Goal: Information Seeking & Learning: Find specific fact

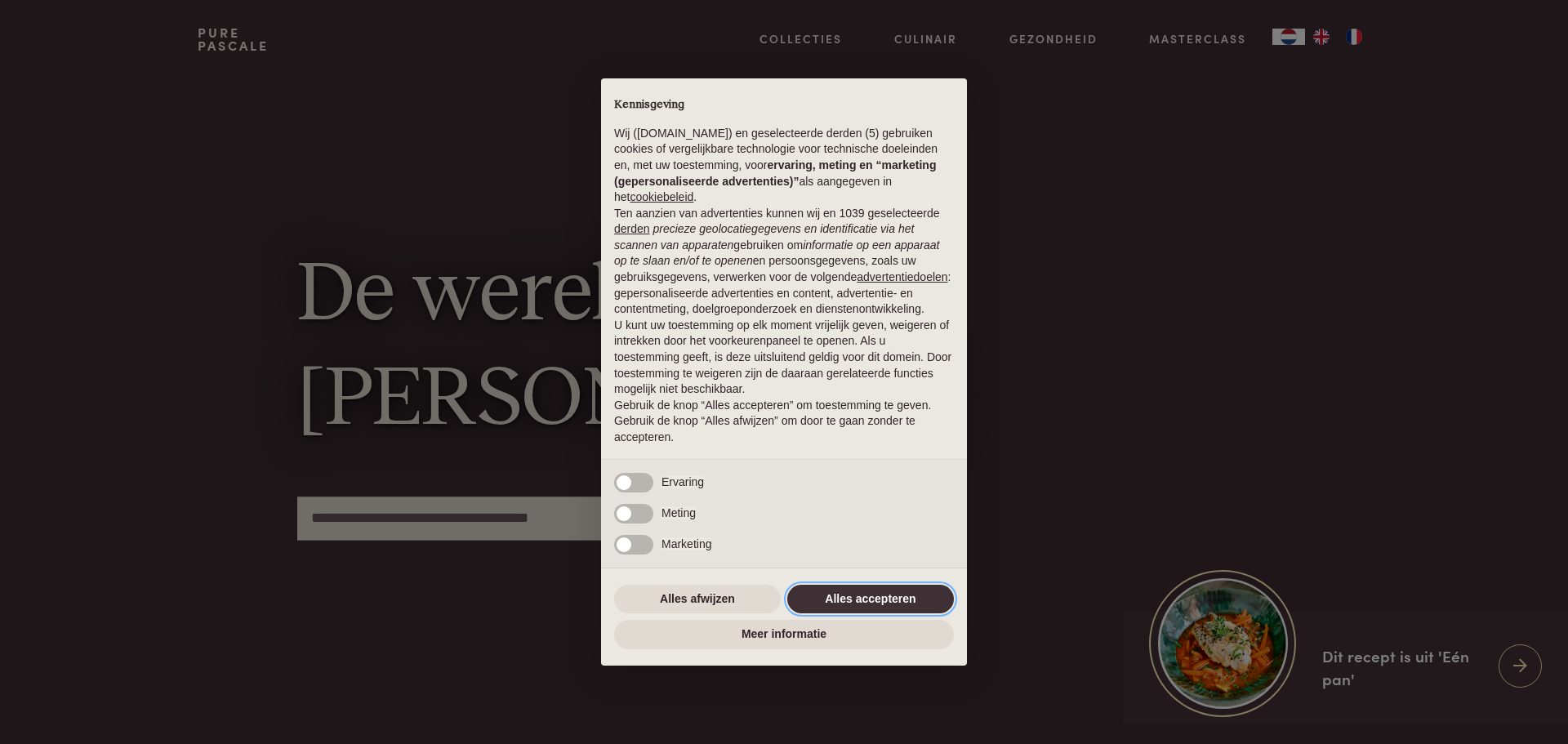
click at [892, 599] on button "Alles accepteren" at bounding box center [871, 600] width 167 height 30
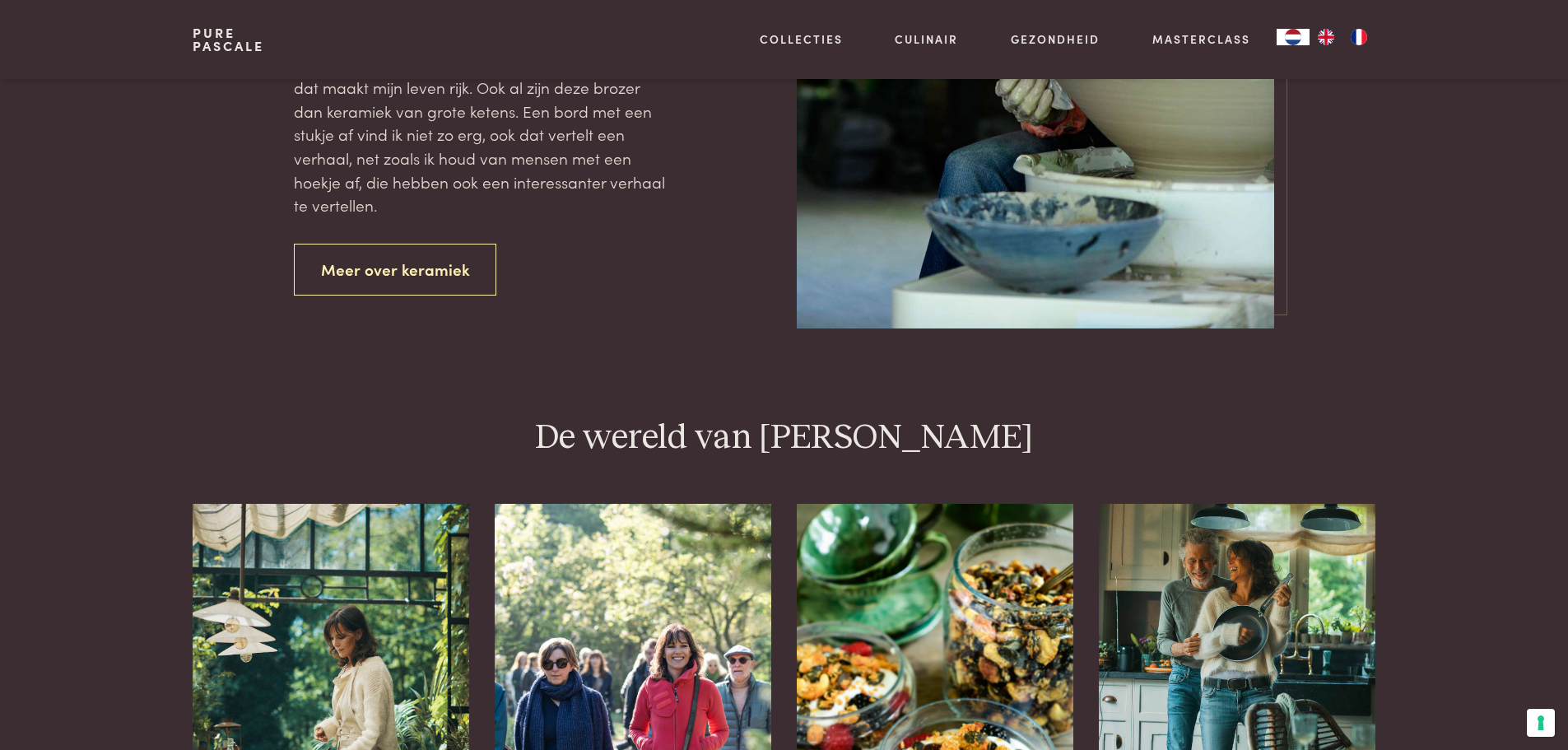
scroll to position [3457, 0]
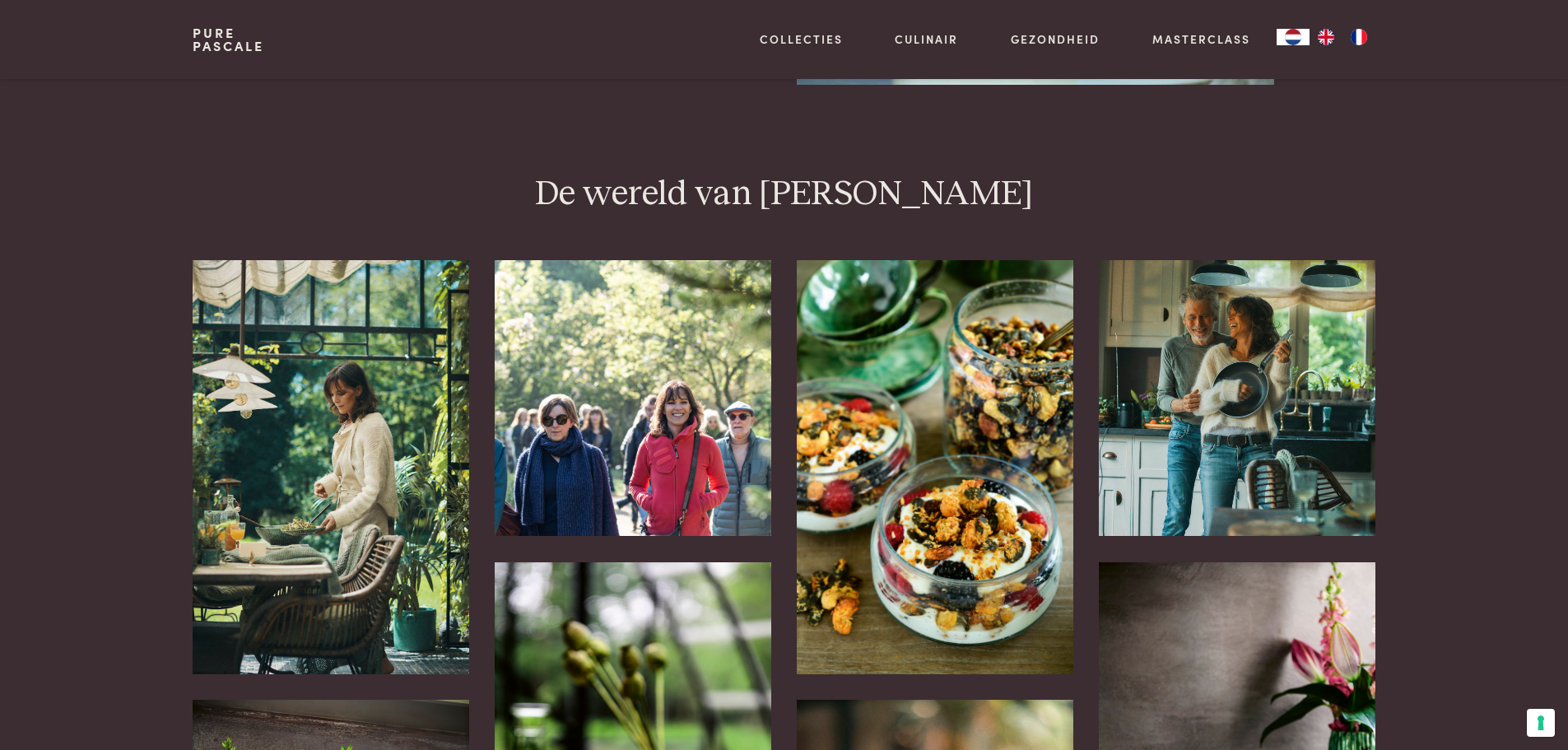
click at [990, 540] on img at bounding box center [935, 467] width 275 height 414
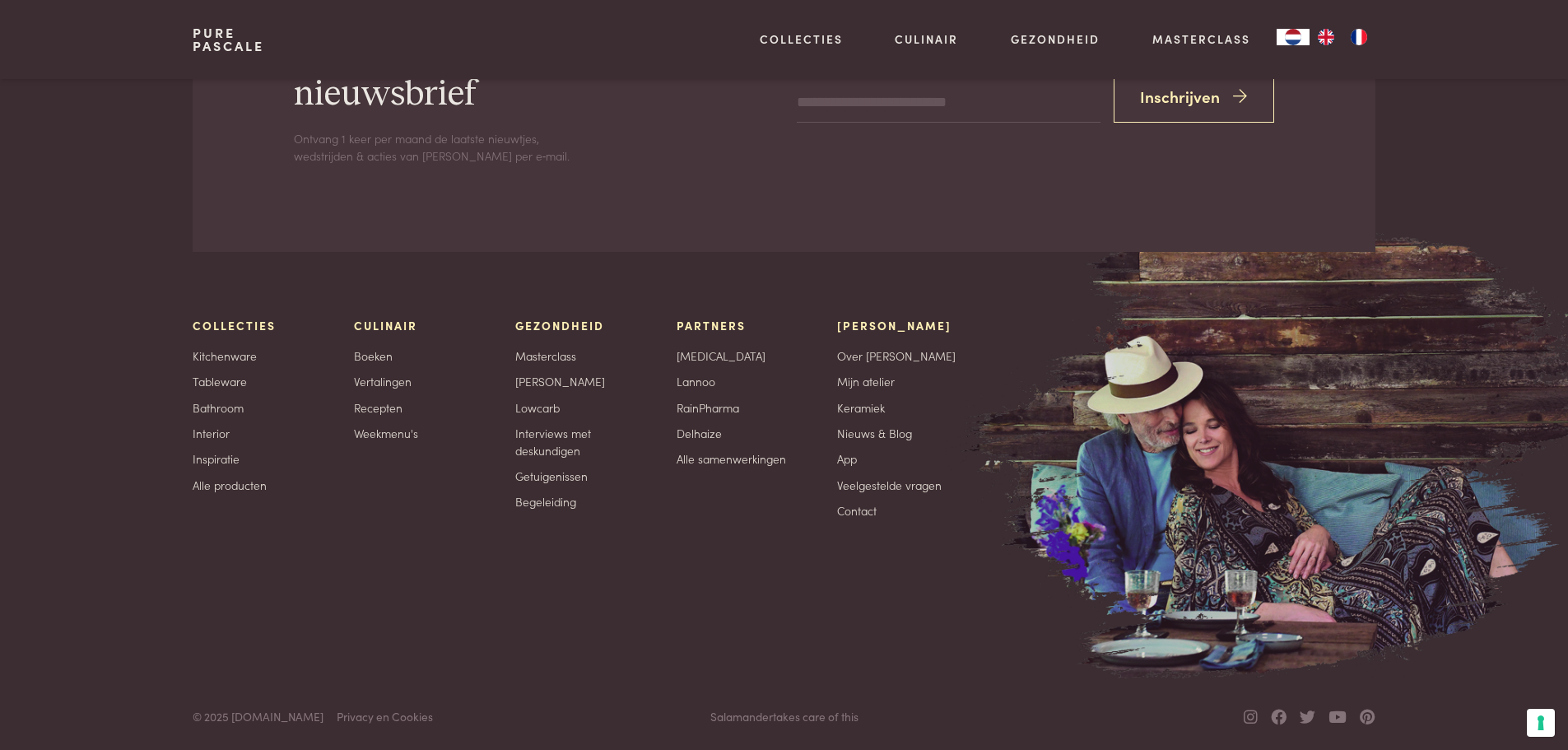
scroll to position [5361, 0]
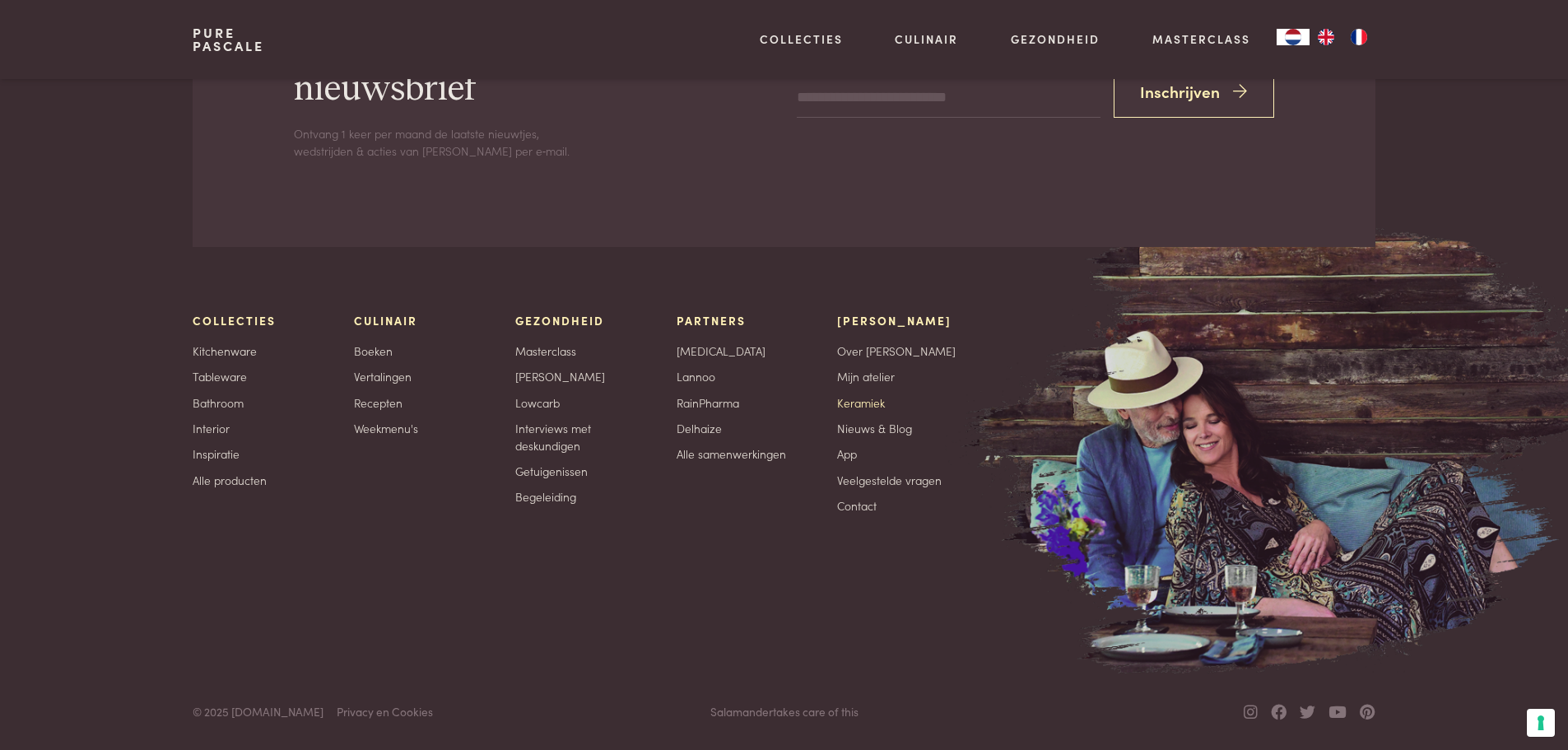
click at [871, 400] on link "Keramiek" at bounding box center [861, 403] width 48 height 17
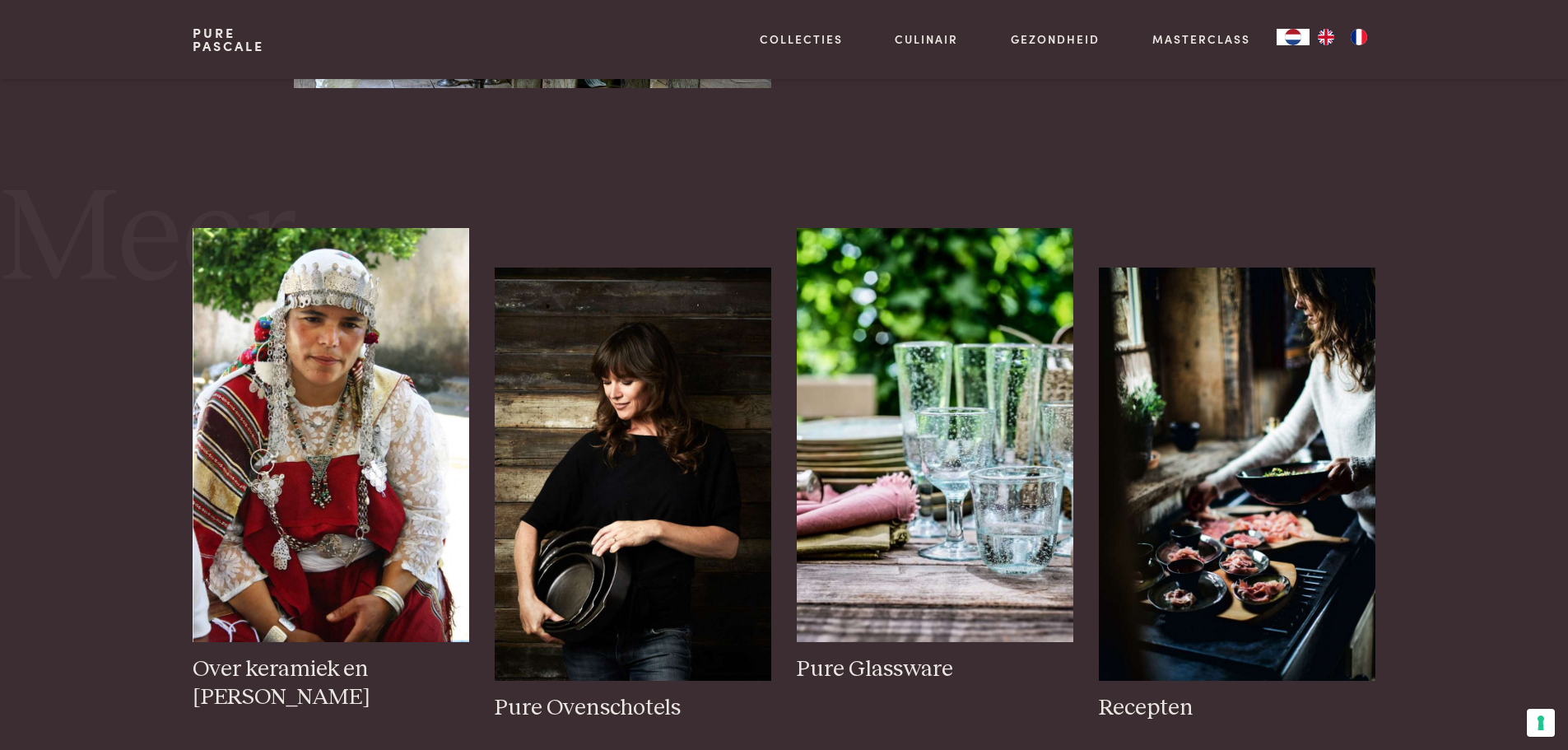
scroll to position [2798, 0]
click at [891, 560] on img at bounding box center [935, 434] width 275 height 414
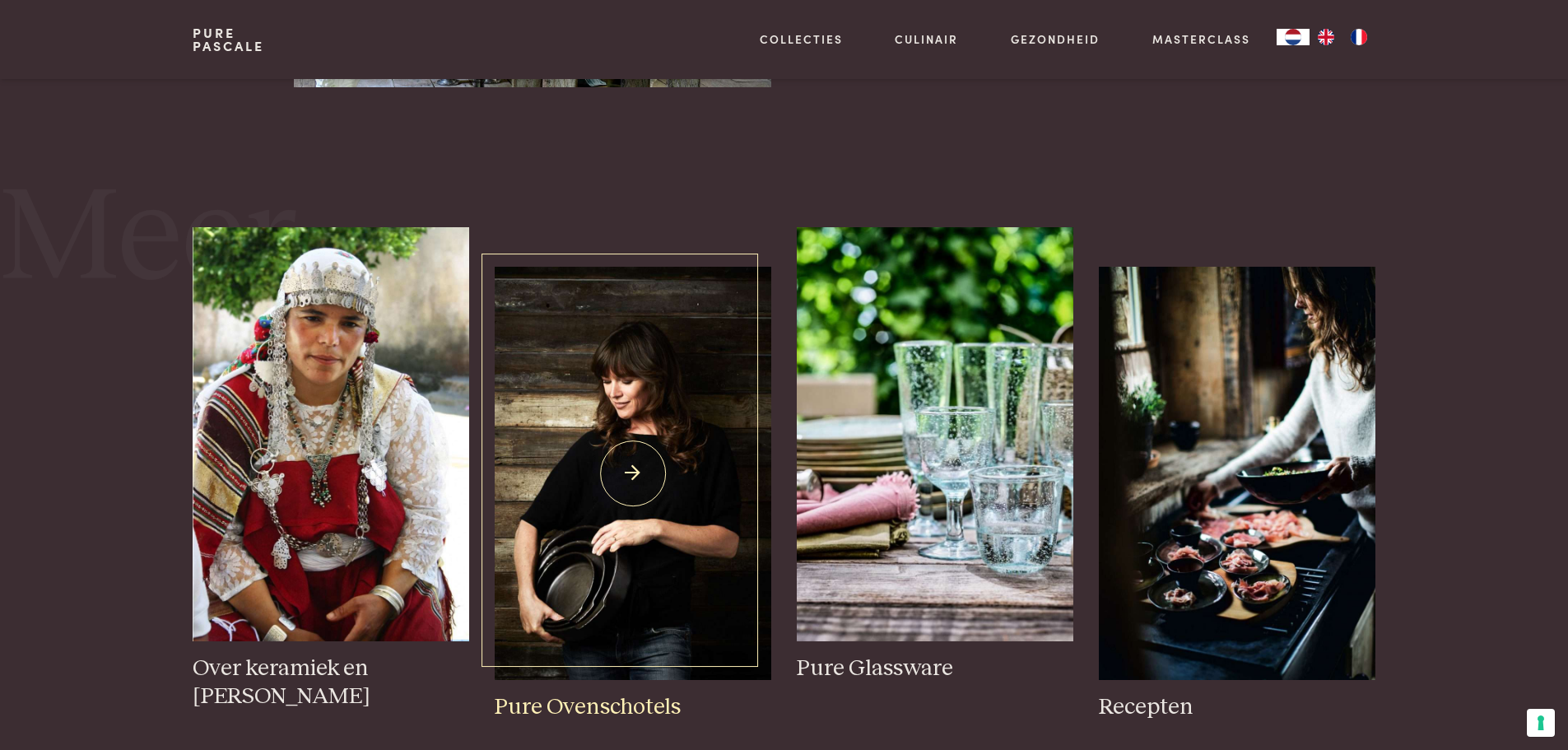
click at [580, 536] on img at bounding box center [632, 474] width 275 height 414
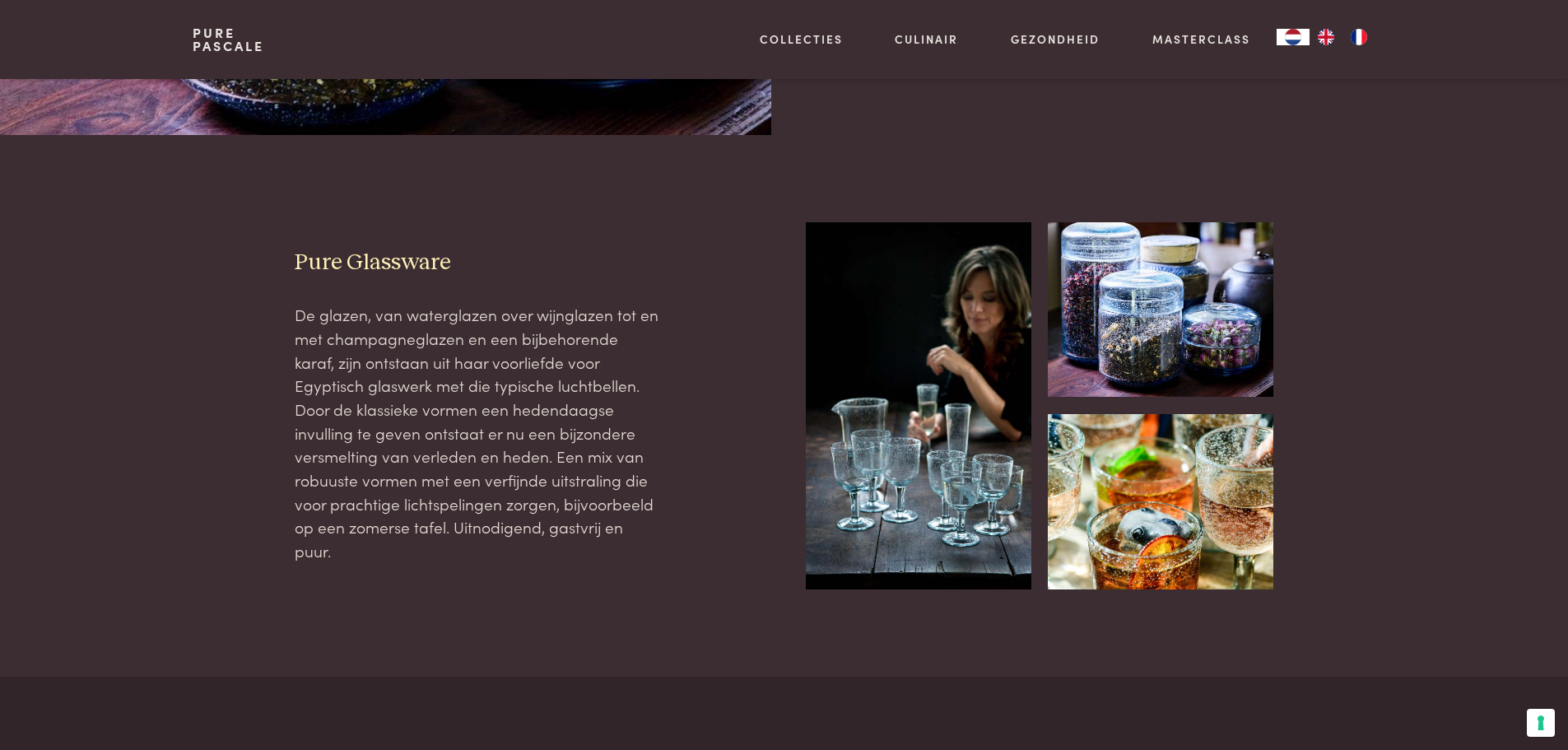
scroll to position [494, 0]
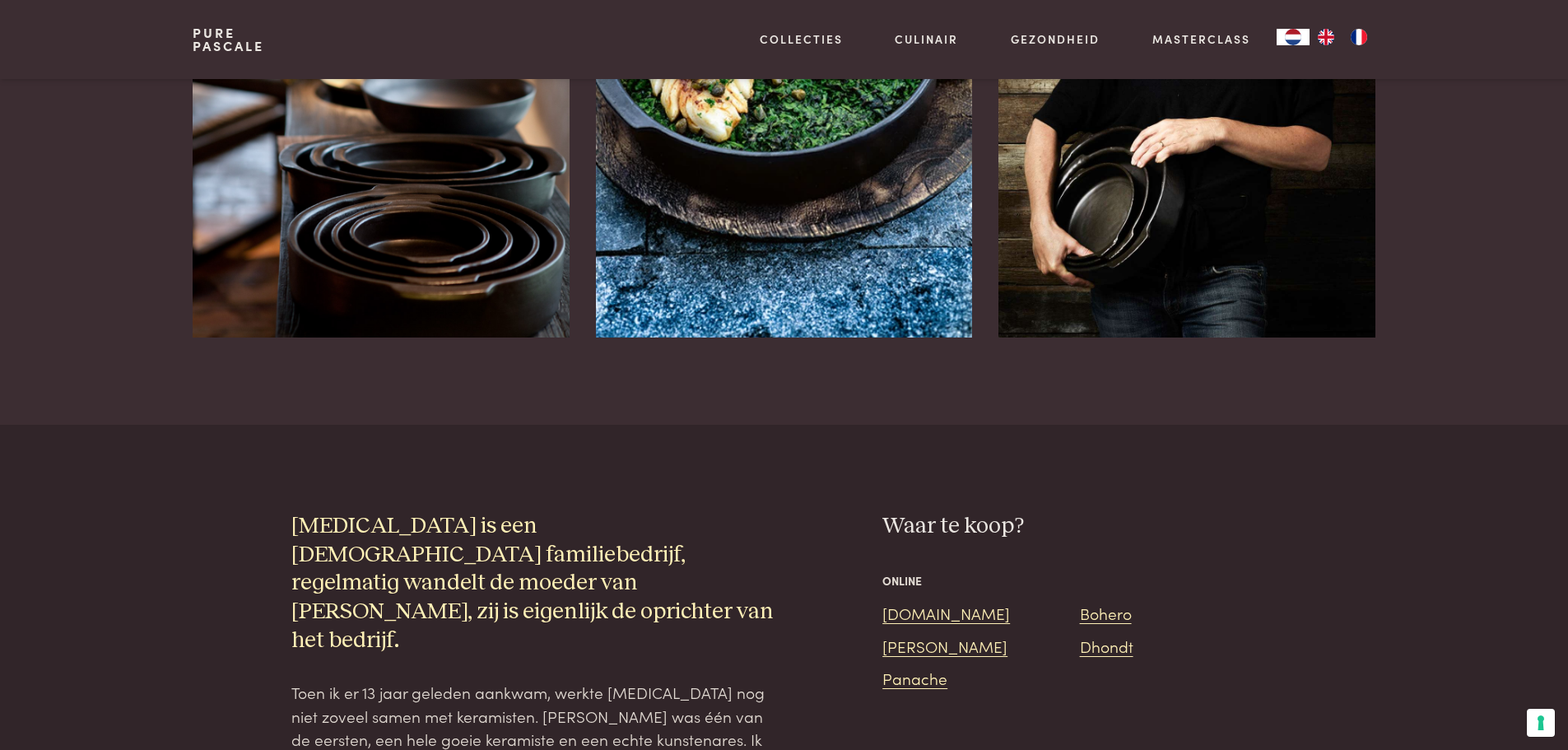
scroll to position [987, 0]
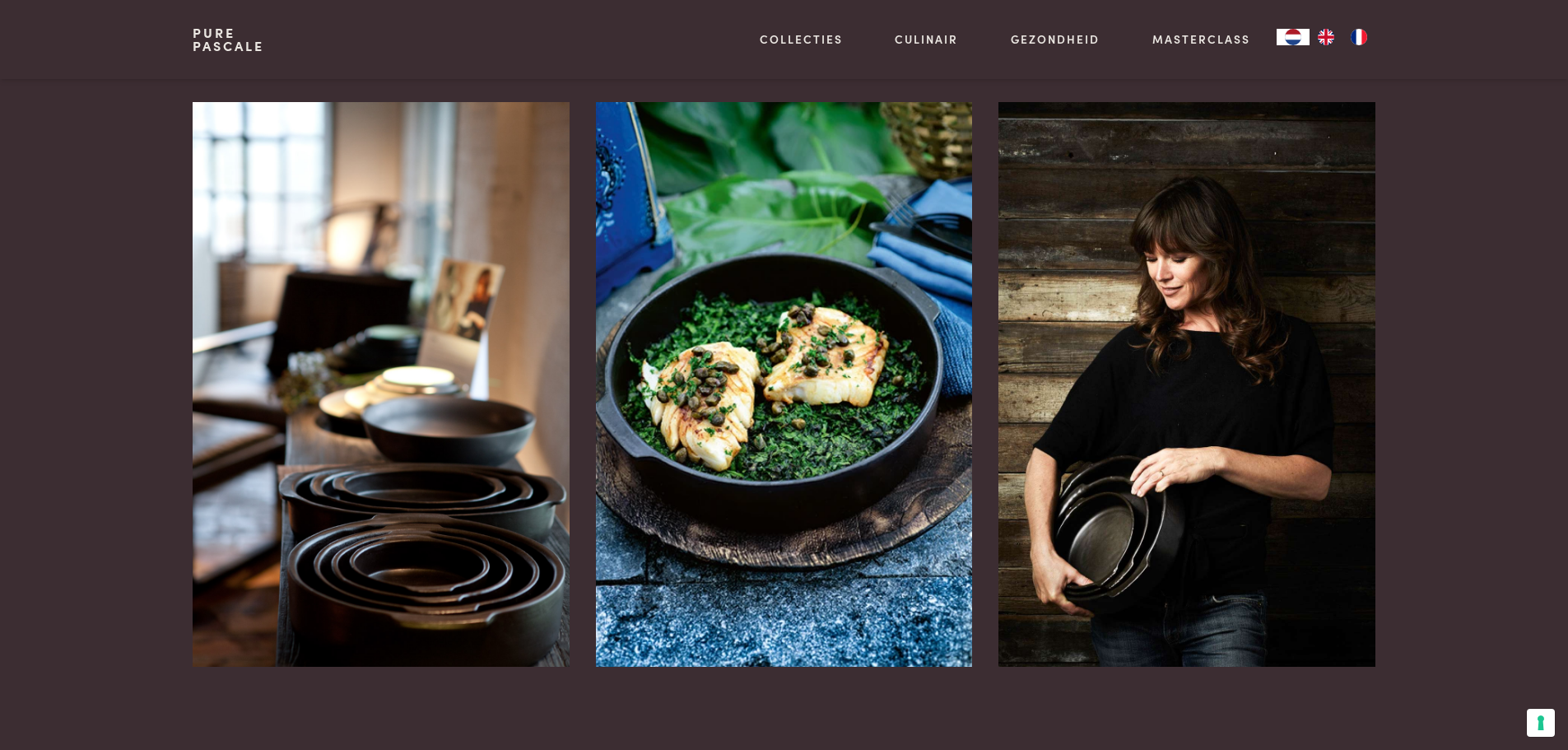
click at [367, 471] on img at bounding box center [381, 384] width 377 height 565
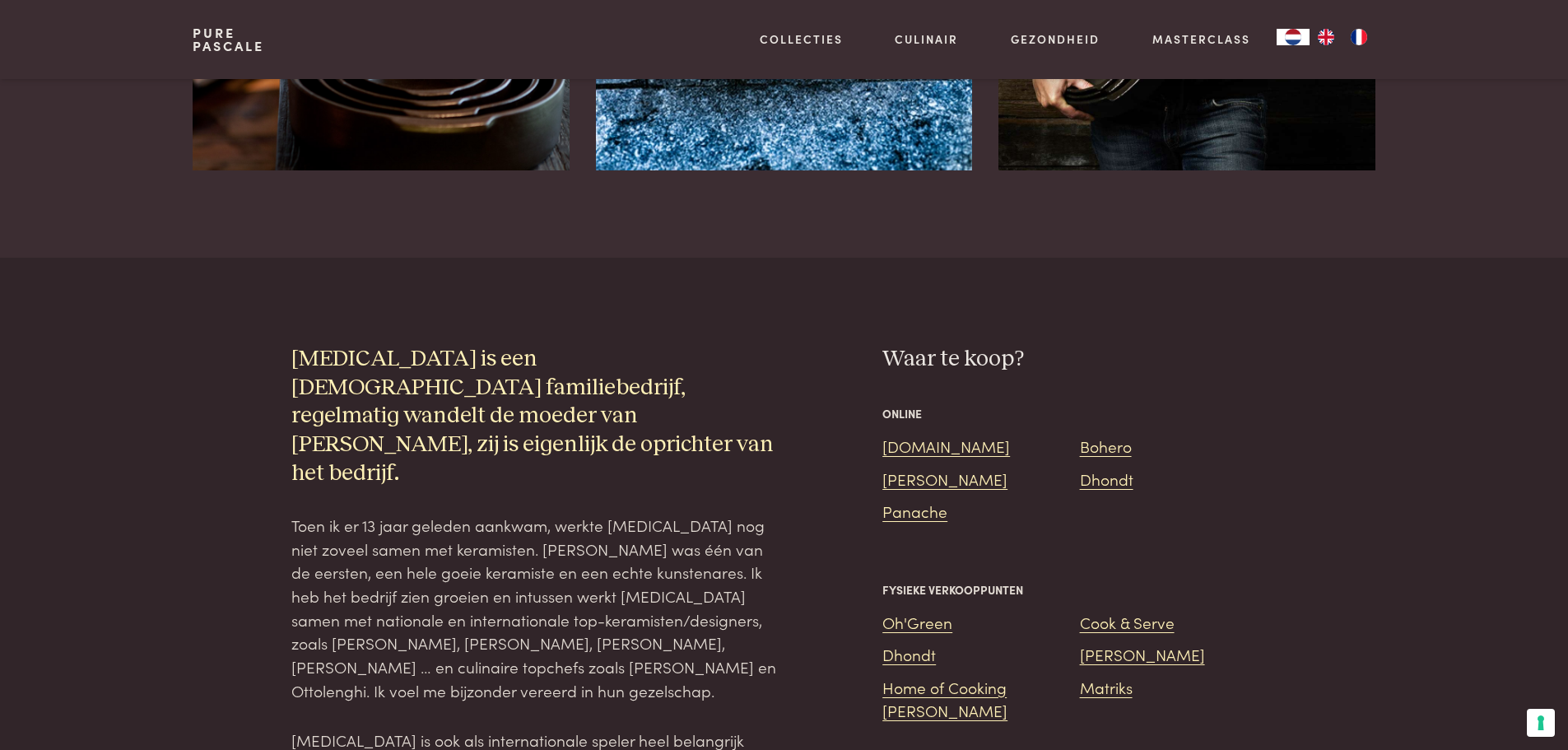
scroll to position [1728, 0]
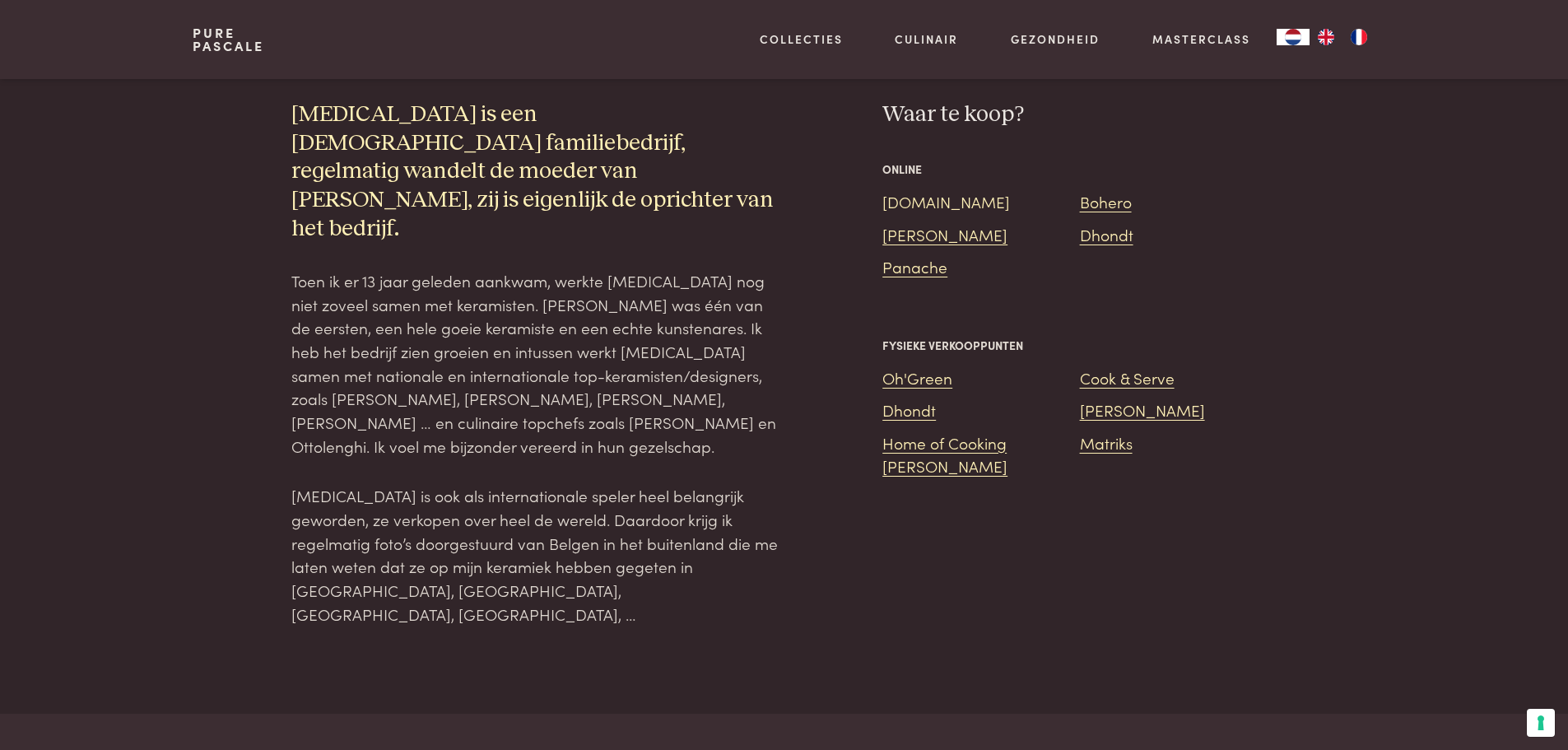
click at [925, 190] on link "Bol.com" at bounding box center [946, 201] width 127 height 22
click at [1105, 223] on link "Dhondt" at bounding box center [1107, 234] width 54 height 22
click at [912, 223] on link "De Bijenkorf" at bounding box center [944, 234] width 125 height 22
click at [931, 256] on link "Panache" at bounding box center [915, 266] width 65 height 22
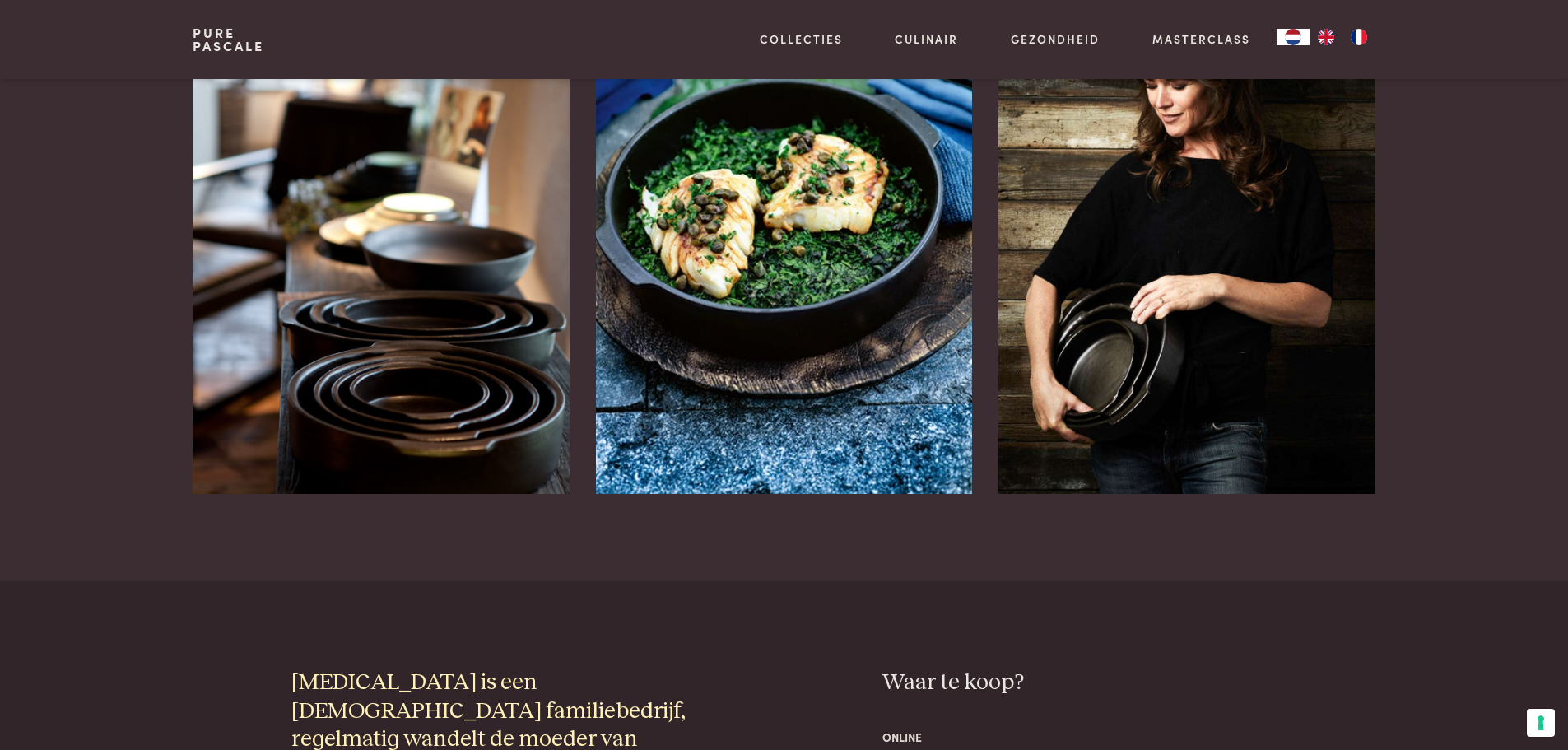
scroll to position [1070, 0]
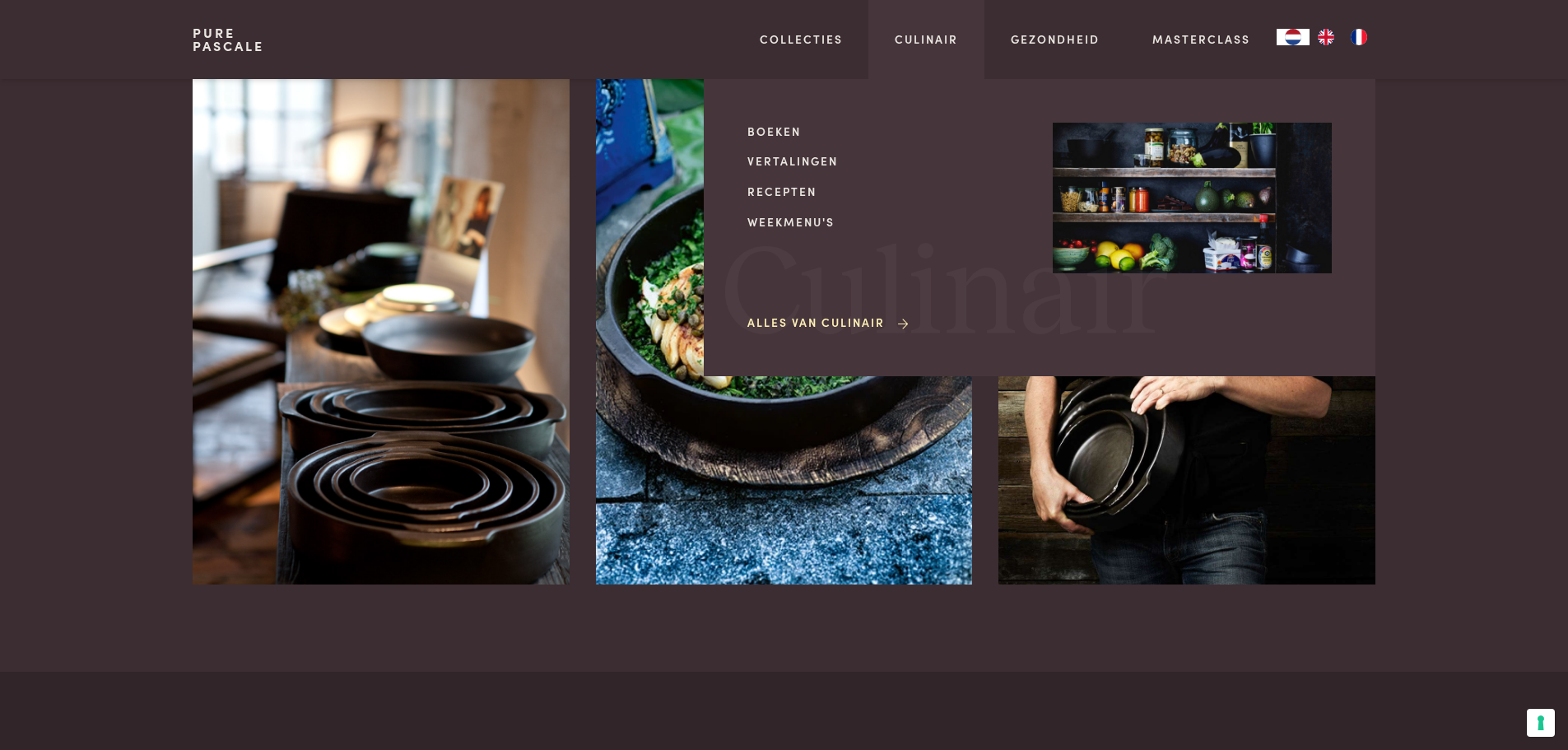
click at [796, 317] on link "Alles van Culinair" at bounding box center [829, 322] width 164 height 17
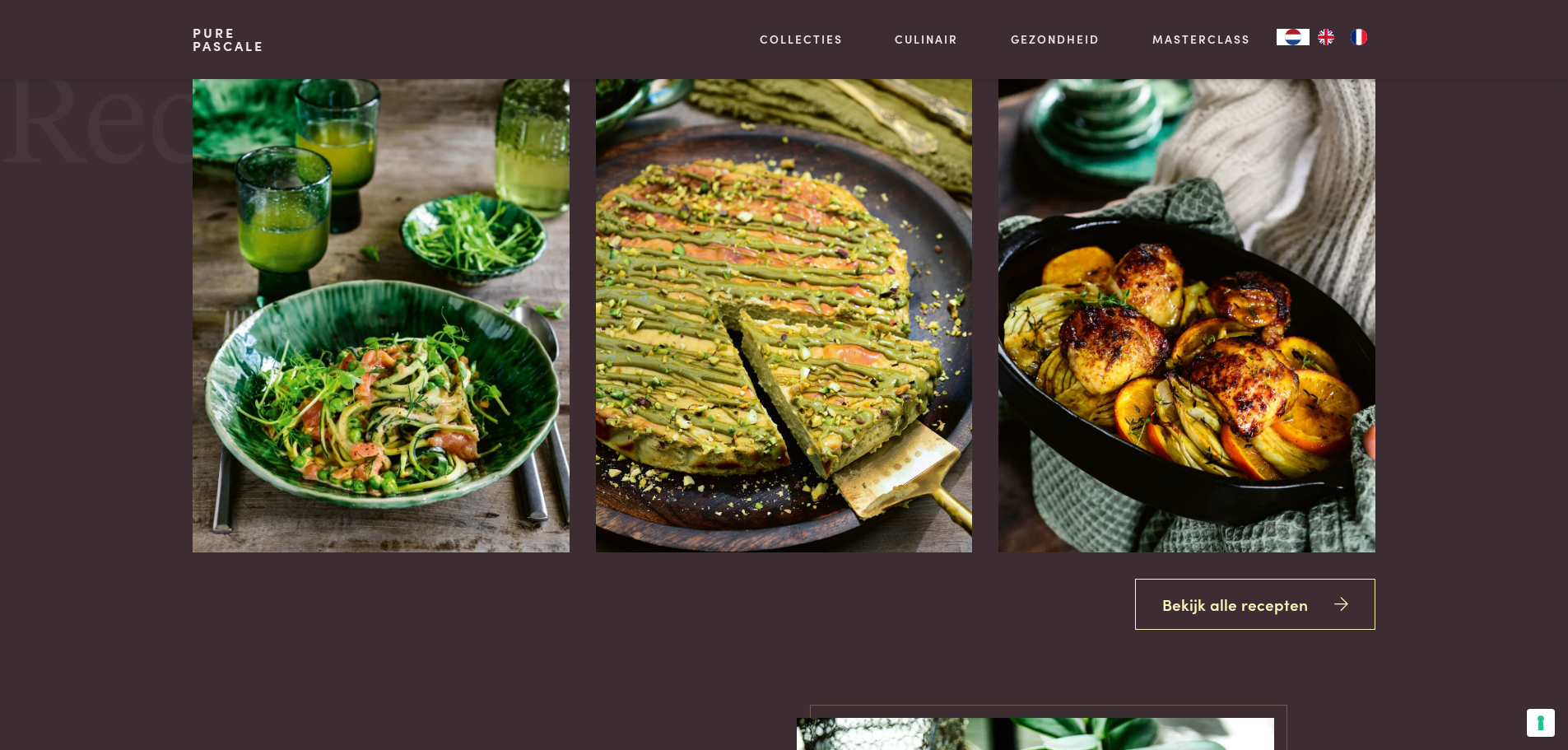
scroll to position [1564, 0]
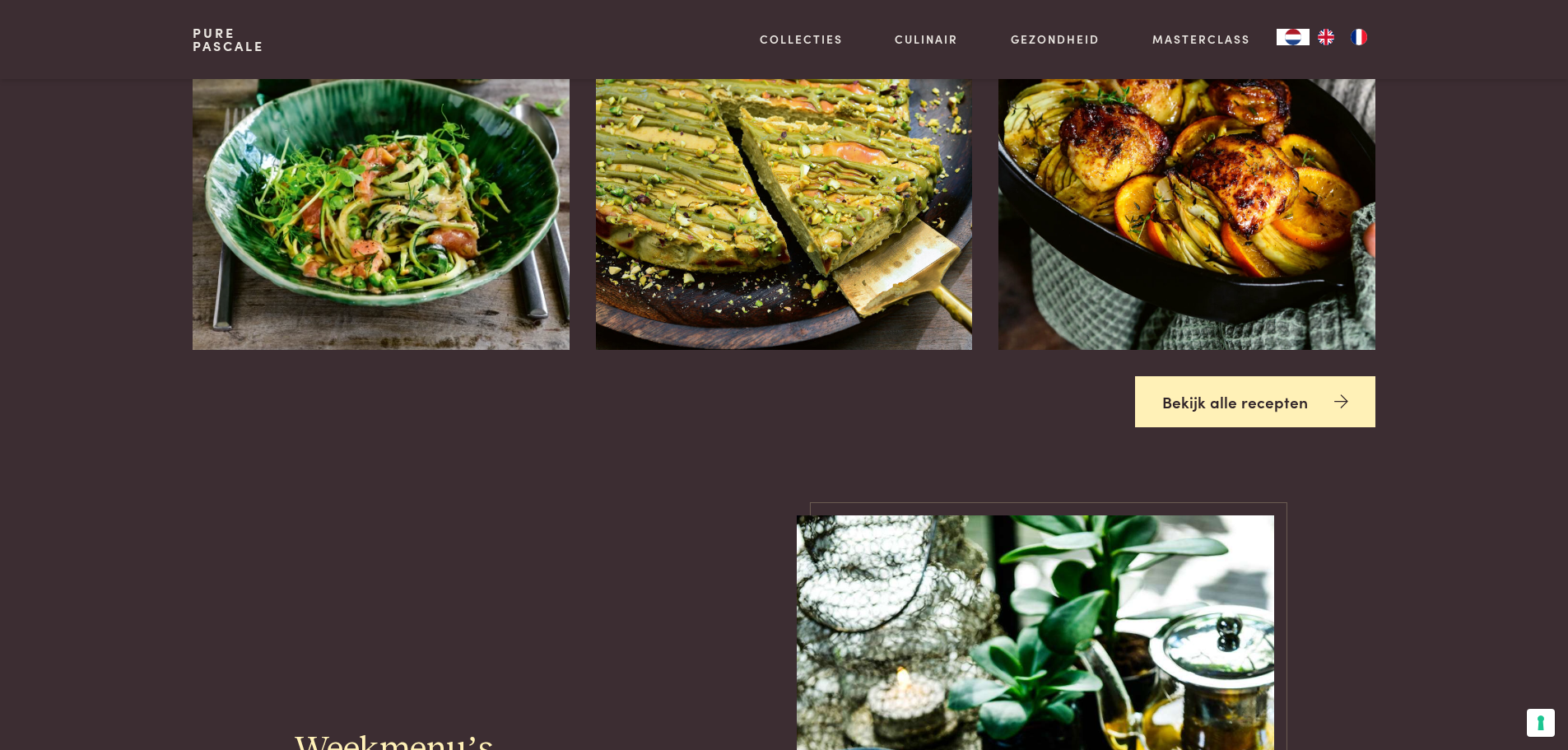
click at [1264, 416] on link "Bekijk alle recepten" at bounding box center [1255, 402] width 241 height 52
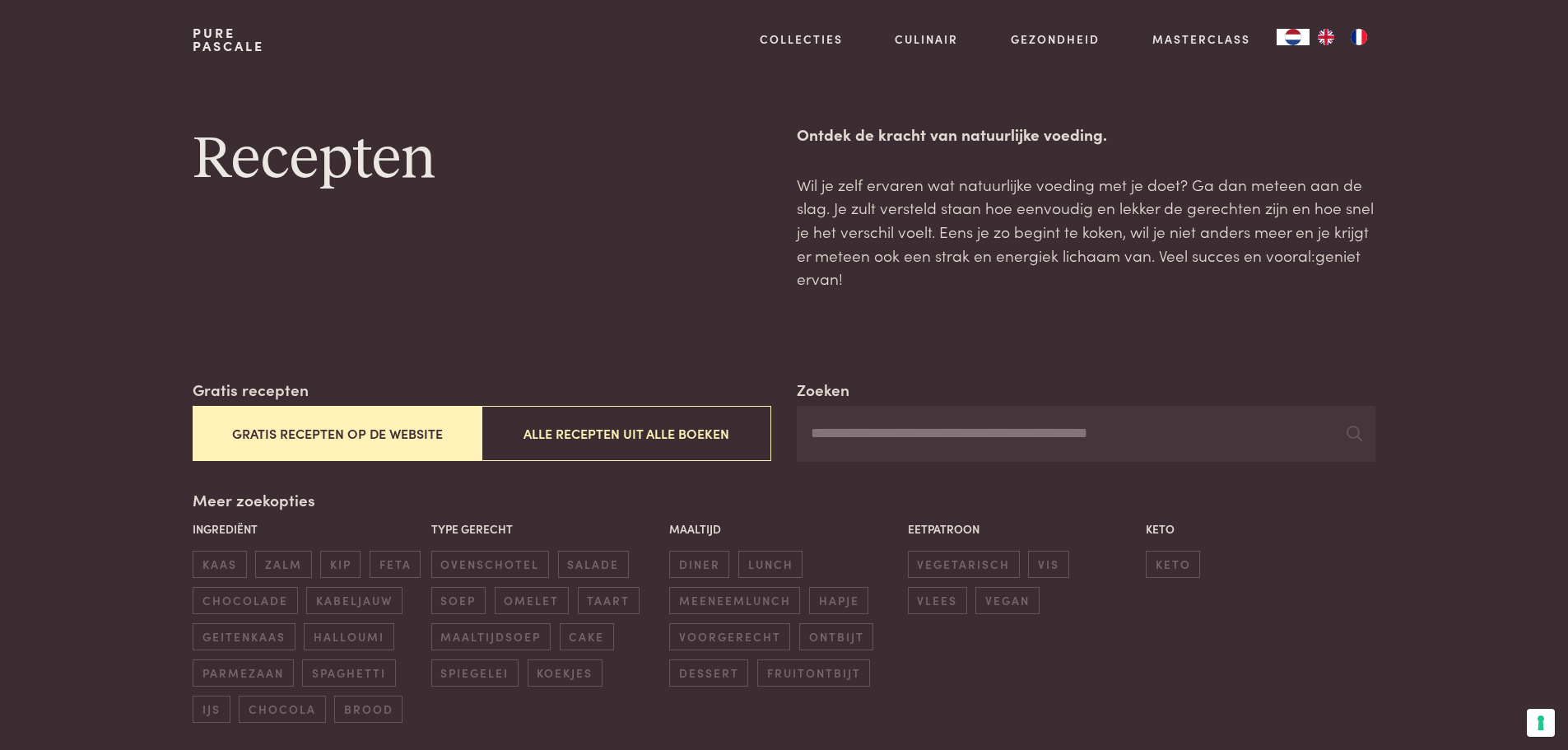
click at [910, 438] on input "Zoeken" at bounding box center [1086, 434] width 578 height 56
type input "******"
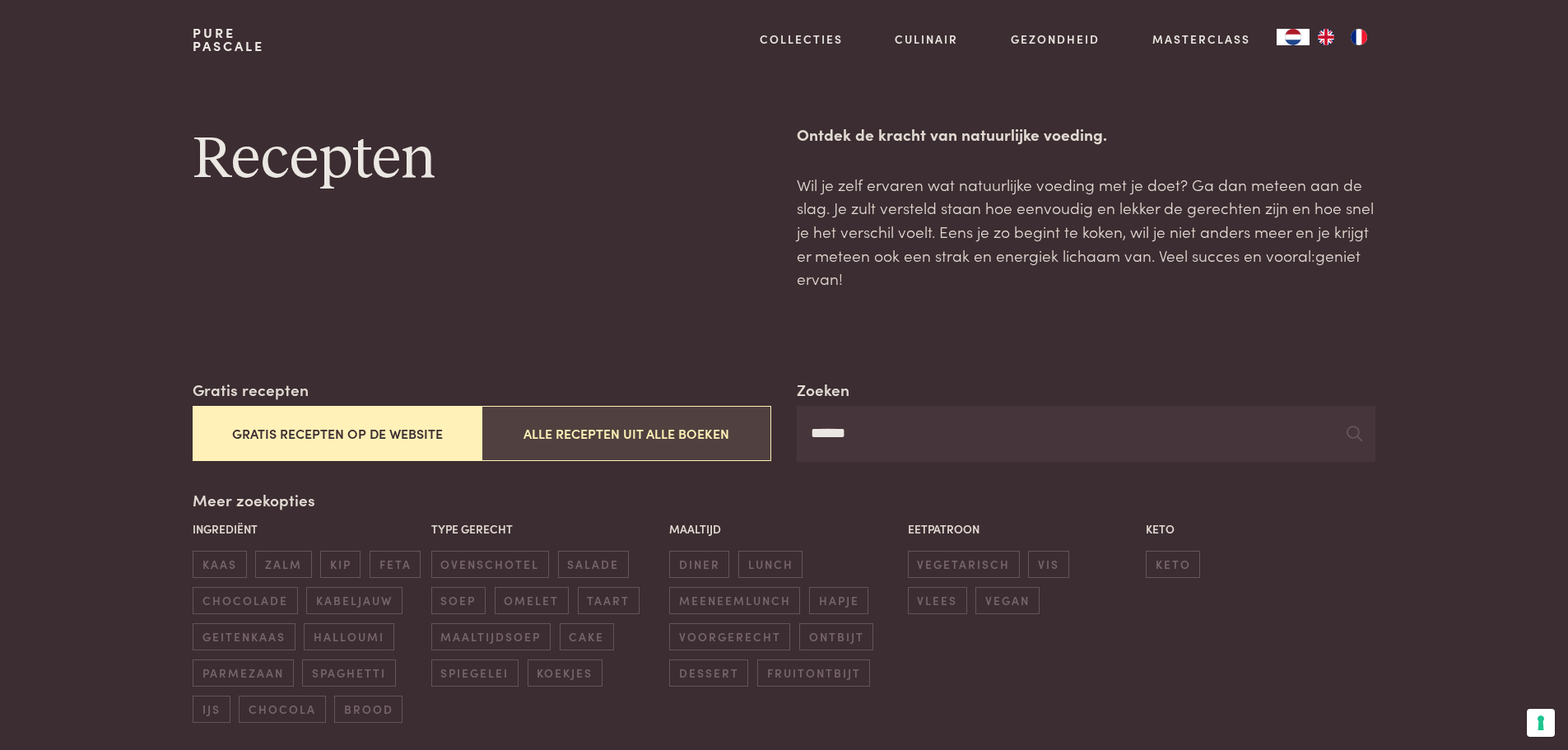
click at [566, 435] on button "Alle recepten uit alle boeken" at bounding box center [625, 433] width 289 height 55
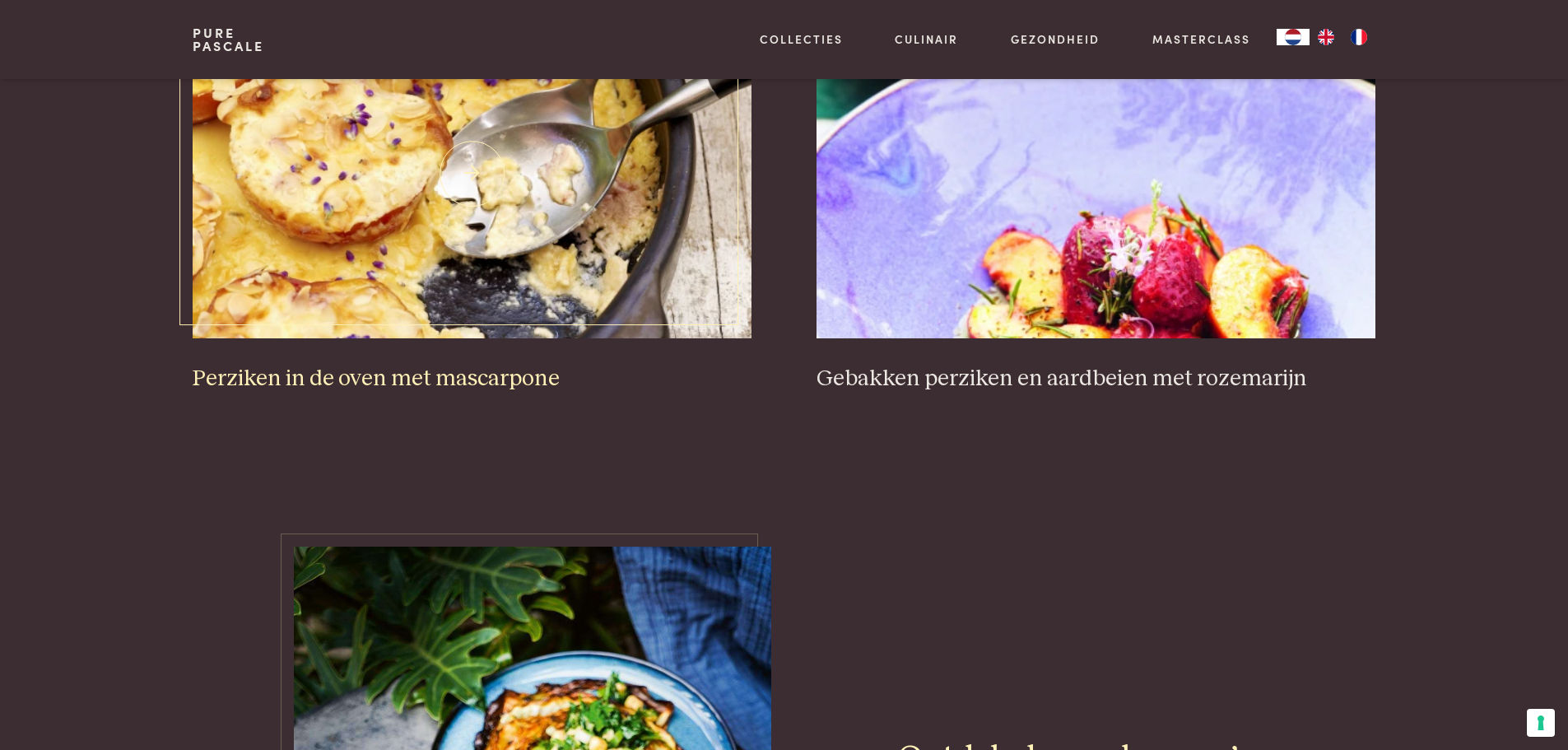
scroll to position [1942, 0]
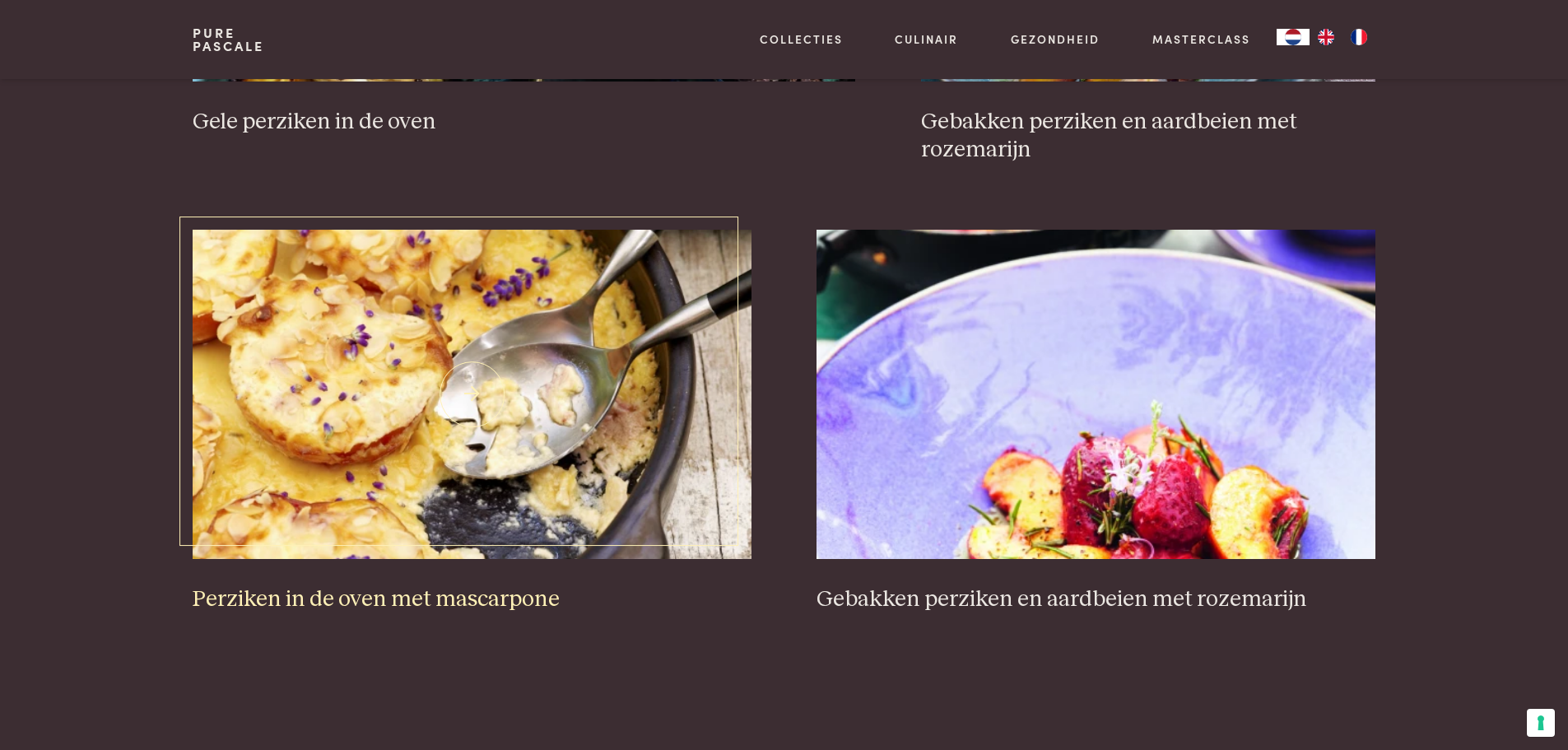
click at [489, 592] on h3 "Perziken in de oven met mascarpone" at bounding box center [471, 600] width 558 height 29
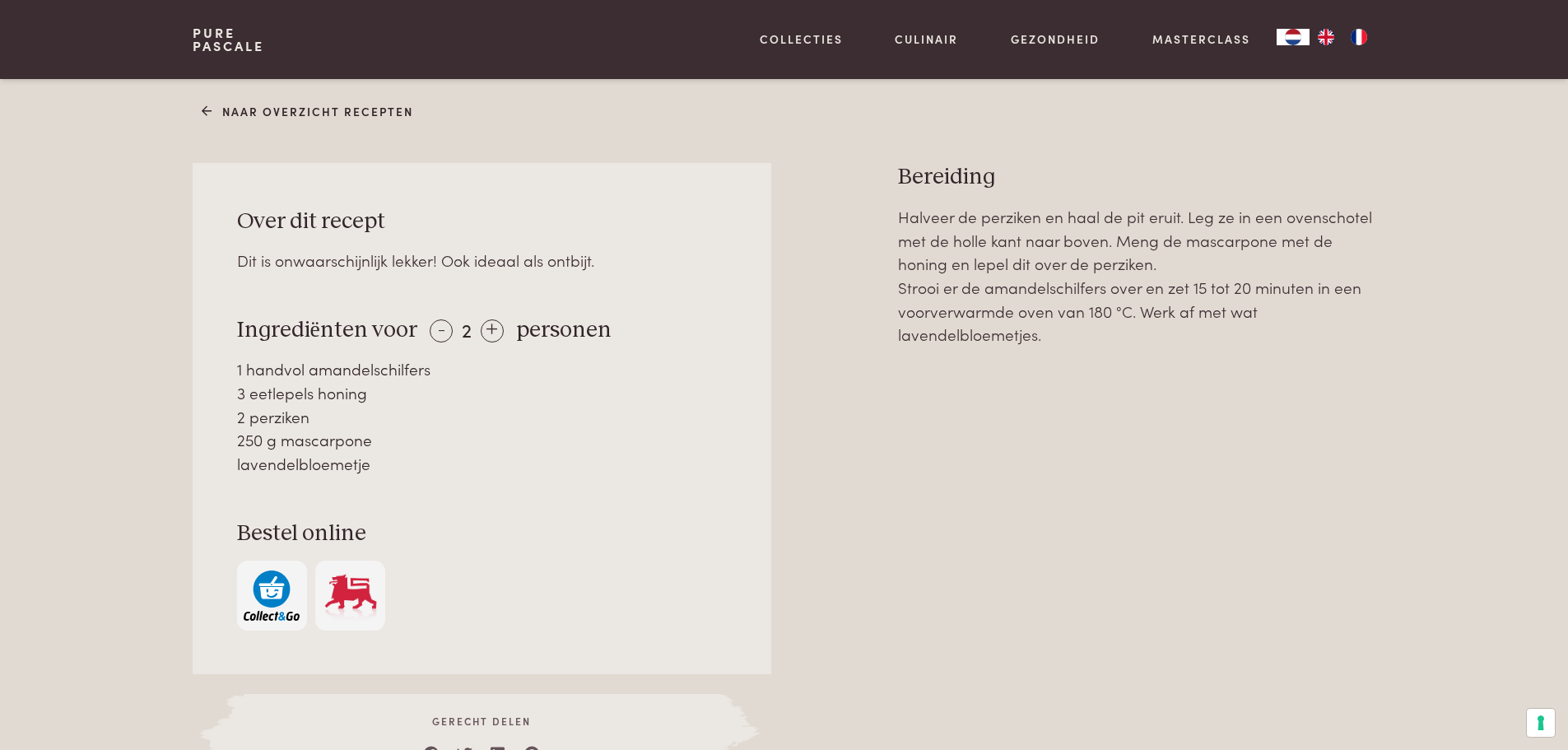
scroll to position [658, 0]
